Goal: Information Seeking & Learning: Learn about a topic

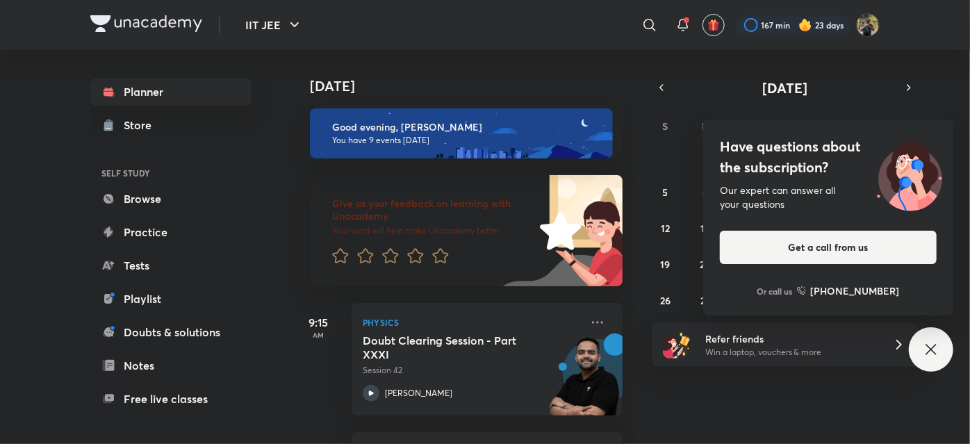
scroll to position [1025, 0]
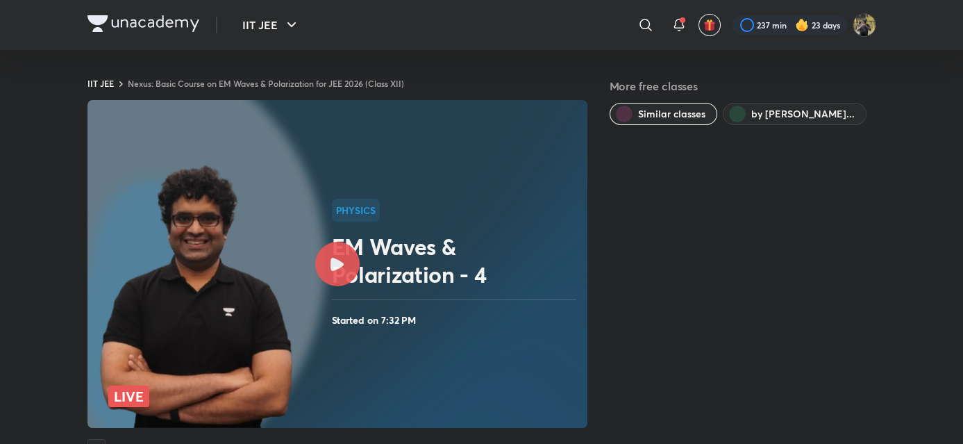
click at [140, 20] on img at bounding box center [144, 23] width 112 height 17
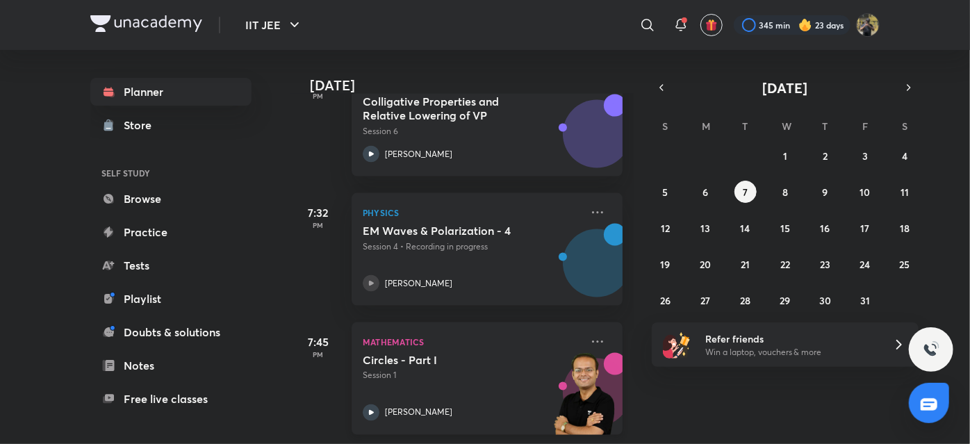
scroll to position [1025, 0]
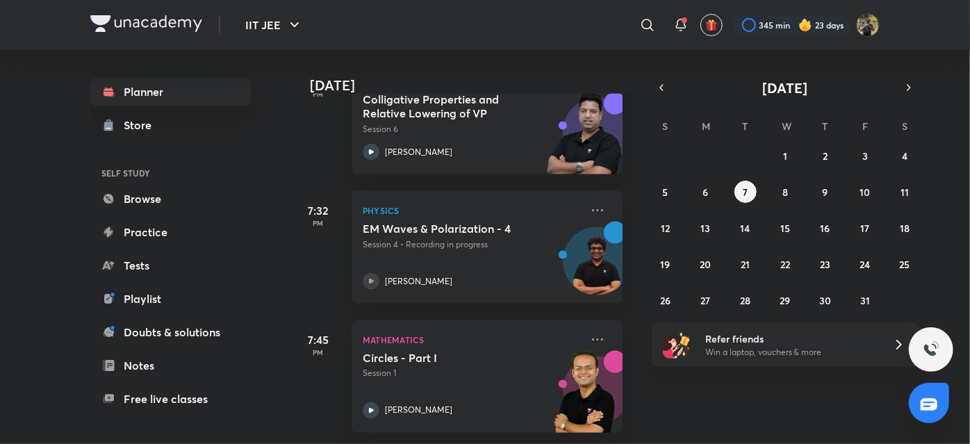
click at [194, 21] on img at bounding box center [146, 23] width 112 height 17
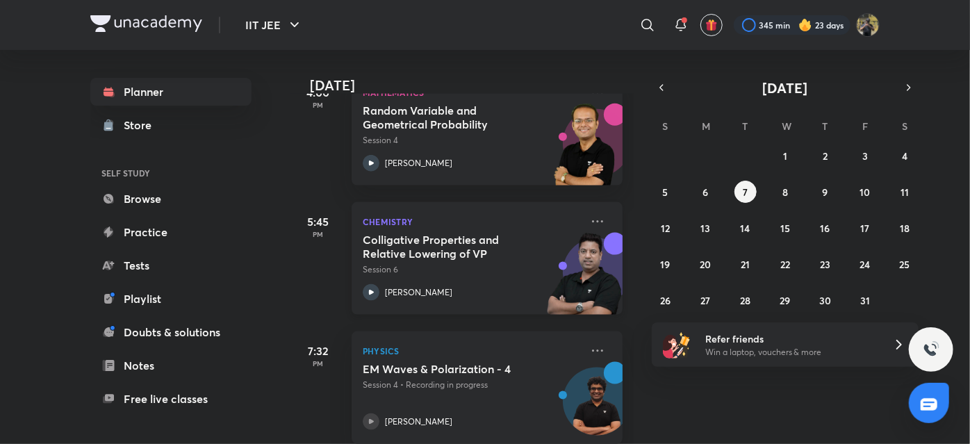
scroll to position [1025, 0]
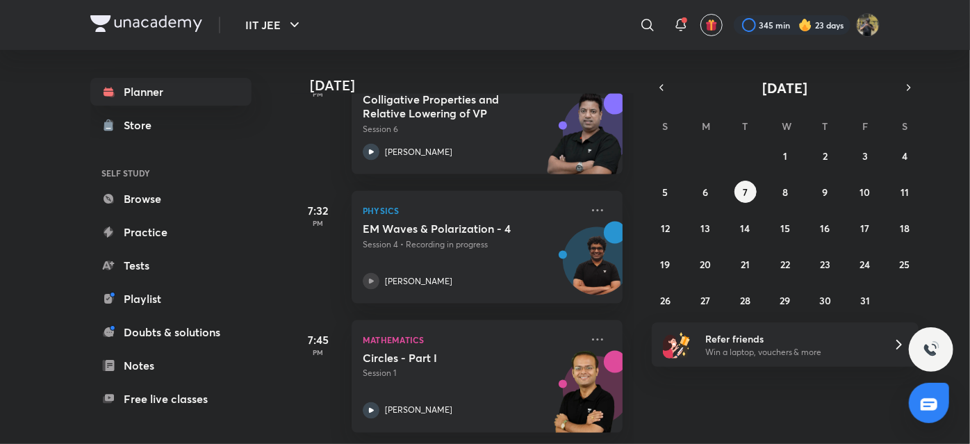
click at [163, 25] on img at bounding box center [146, 23] width 112 height 17
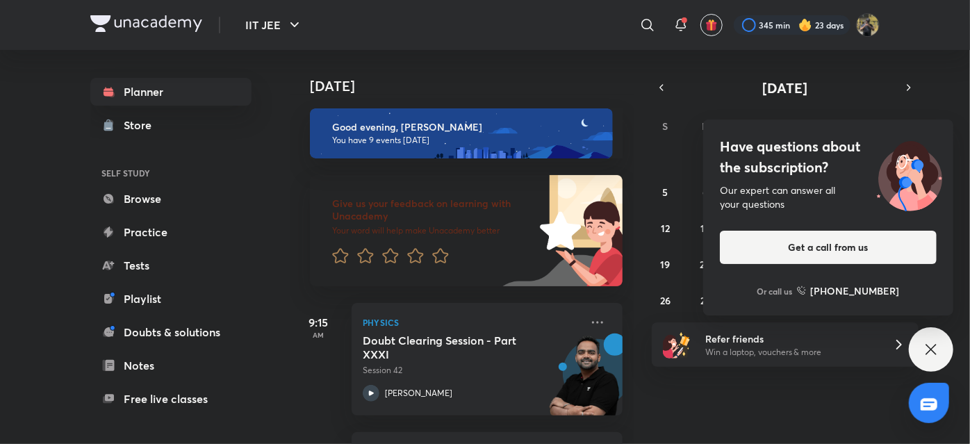
click at [133, 28] on img at bounding box center [146, 23] width 112 height 17
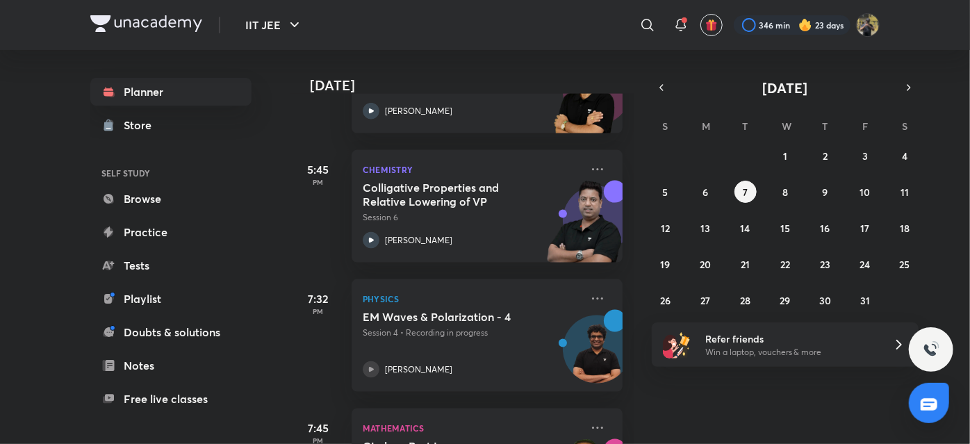
scroll to position [1025, 0]
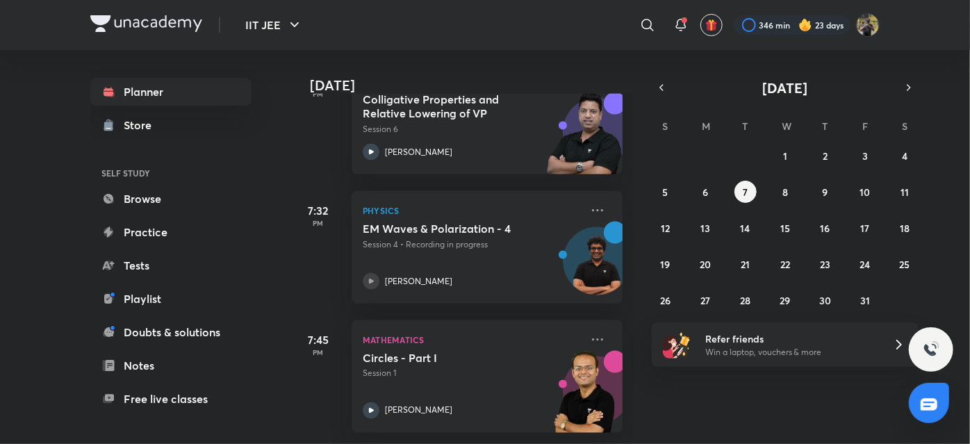
click at [133, 23] on img at bounding box center [146, 23] width 112 height 17
click at [589, 205] on icon at bounding box center [597, 210] width 17 height 17
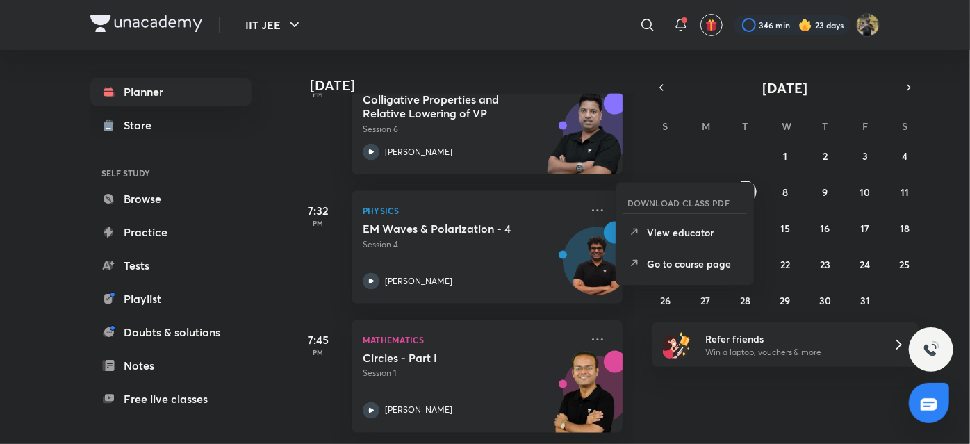
click at [670, 393] on div "Today Good evening, KRISH You have 9 events today Give us your feedback on lear…" at bounding box center [628, 247] width 676 height 394
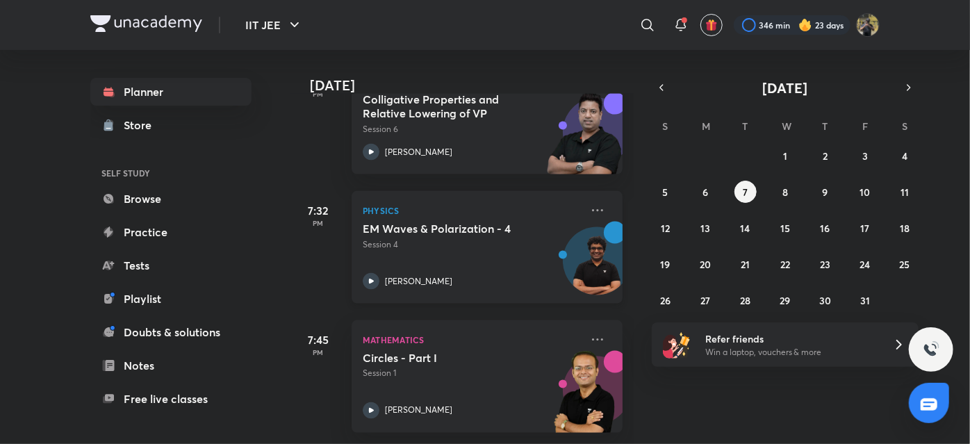
click at [465, 255] on div "EM Waves & Polarization - 4 Session 4 Janardanudu Thallaparthi" at bounding box center [472, 256] width 218 height 68
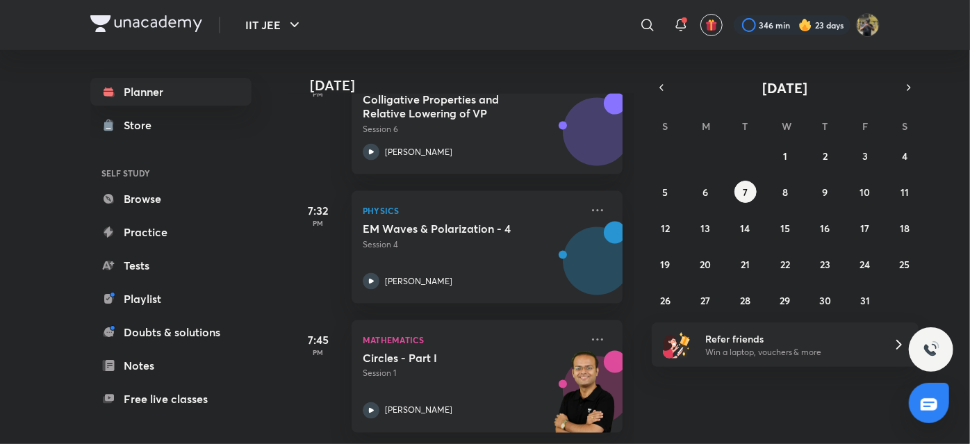
scroll to position [1025, 0]
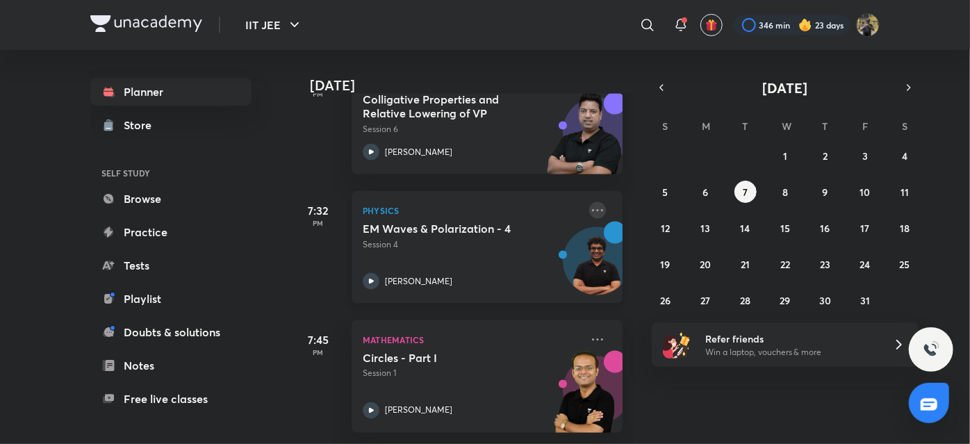
click at [589, 204] on icon at bounding box center [597, 210] width 17 height 17
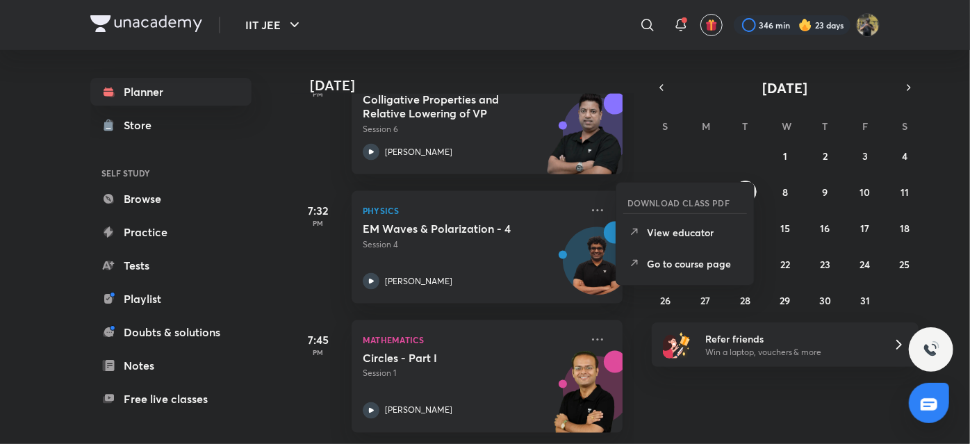
click at [709, 414] on div "Today Good evening, KRISH You have 9 events today Give us your feedback on lear…" at bounding box center [628, 247] width 676 height 394
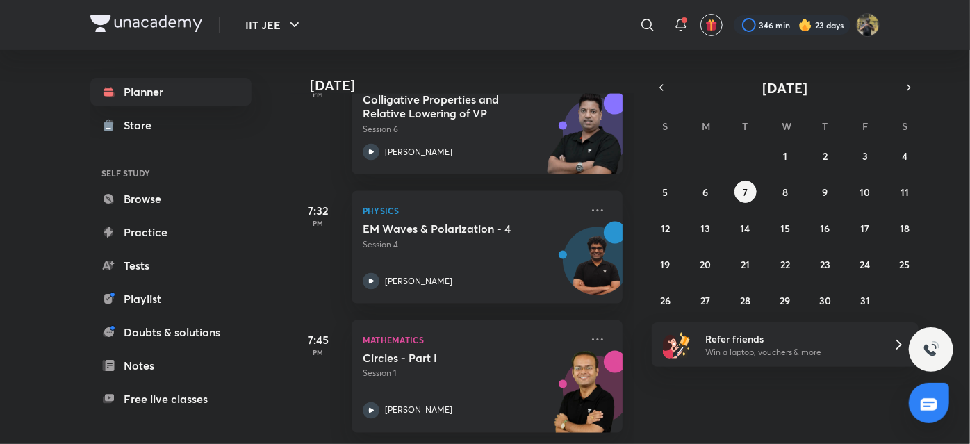
click at [176, 26] on img at bounding box center [146, 23] width 112 height 17
click at [592, 202] on icon at bounding box center [597, 210] width 17 height 17
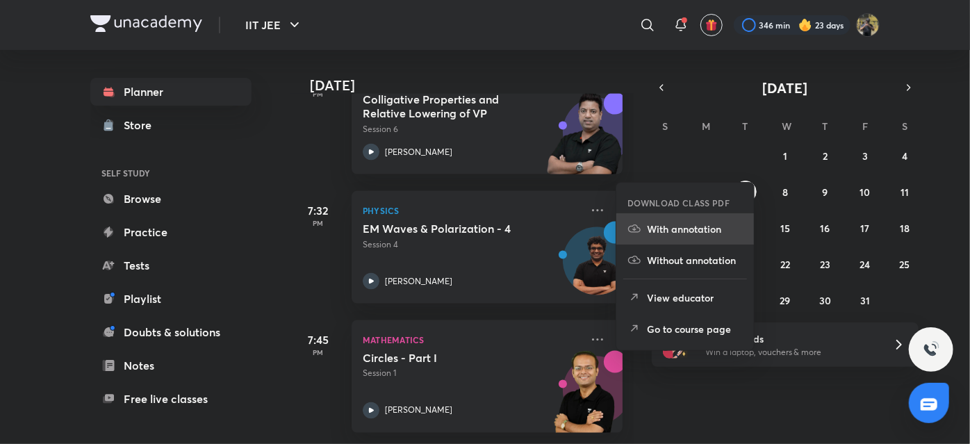
click at [634, 233] on icon at bounding box center [634, 229] width 14 height 14
